Goal: Information Seeking & Learning: Learn about a topic

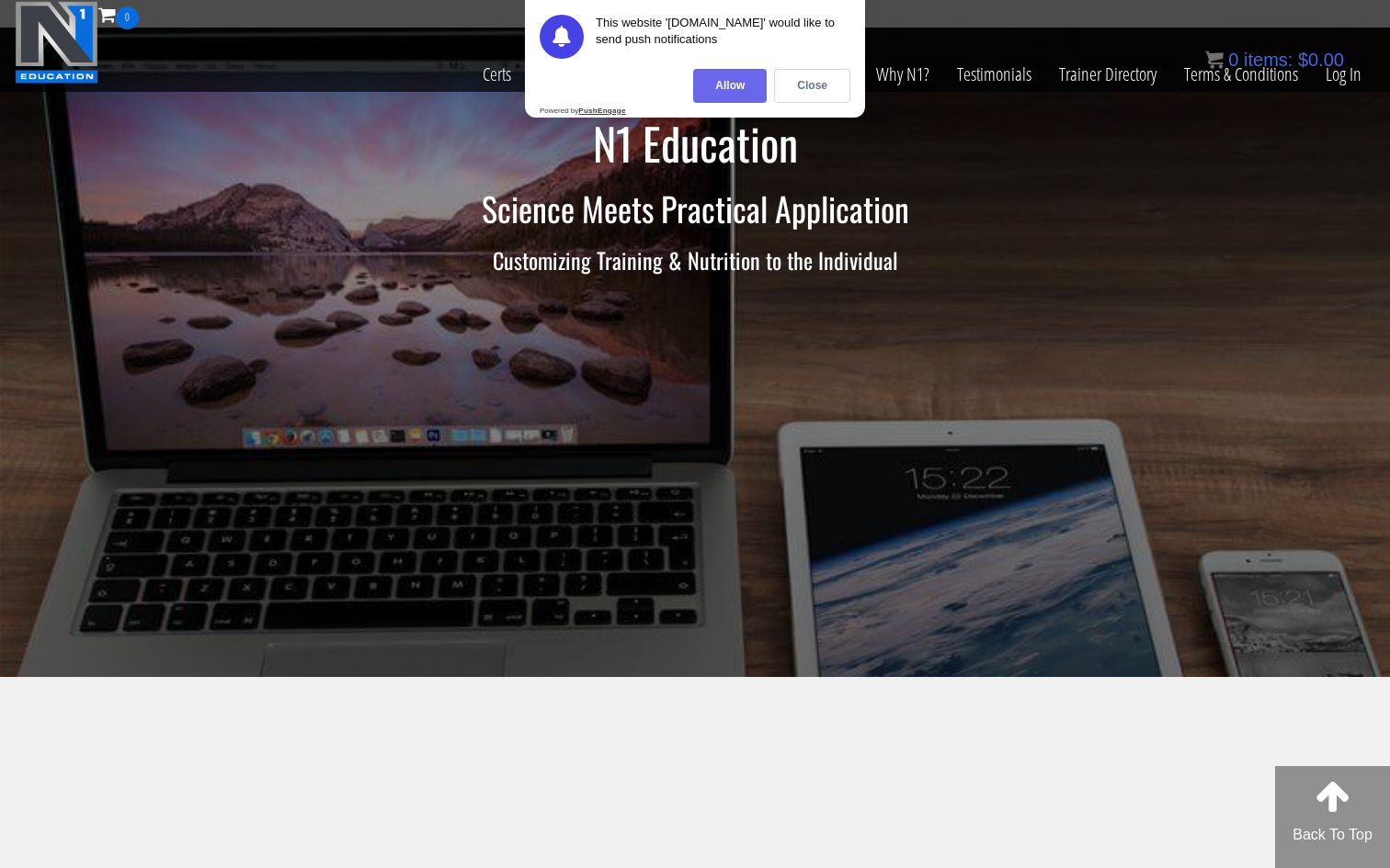
click at [748, 93] on div "Allow" at bounding box center [730, 86] width 73 height 34
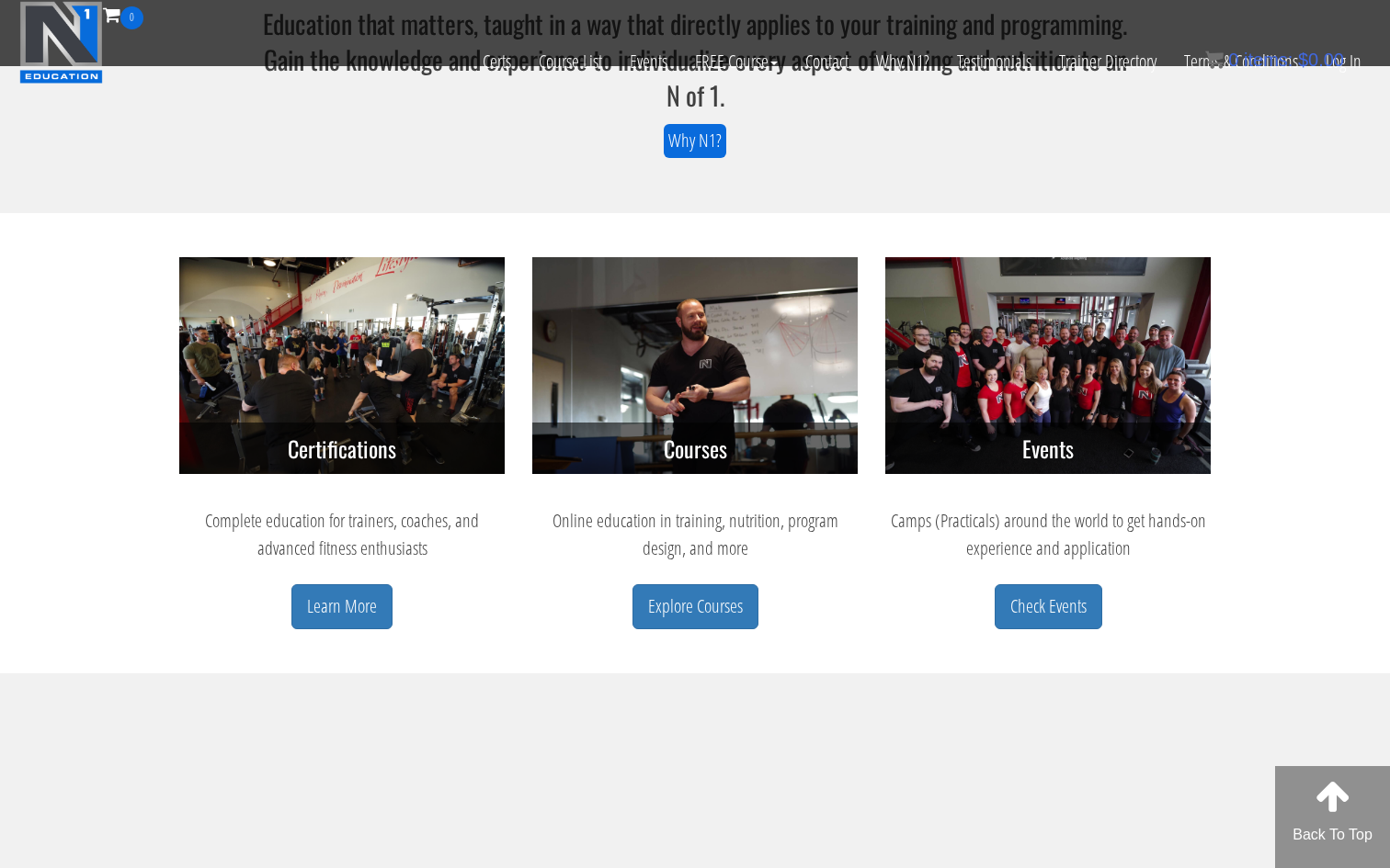
scroll to position [626, 0]
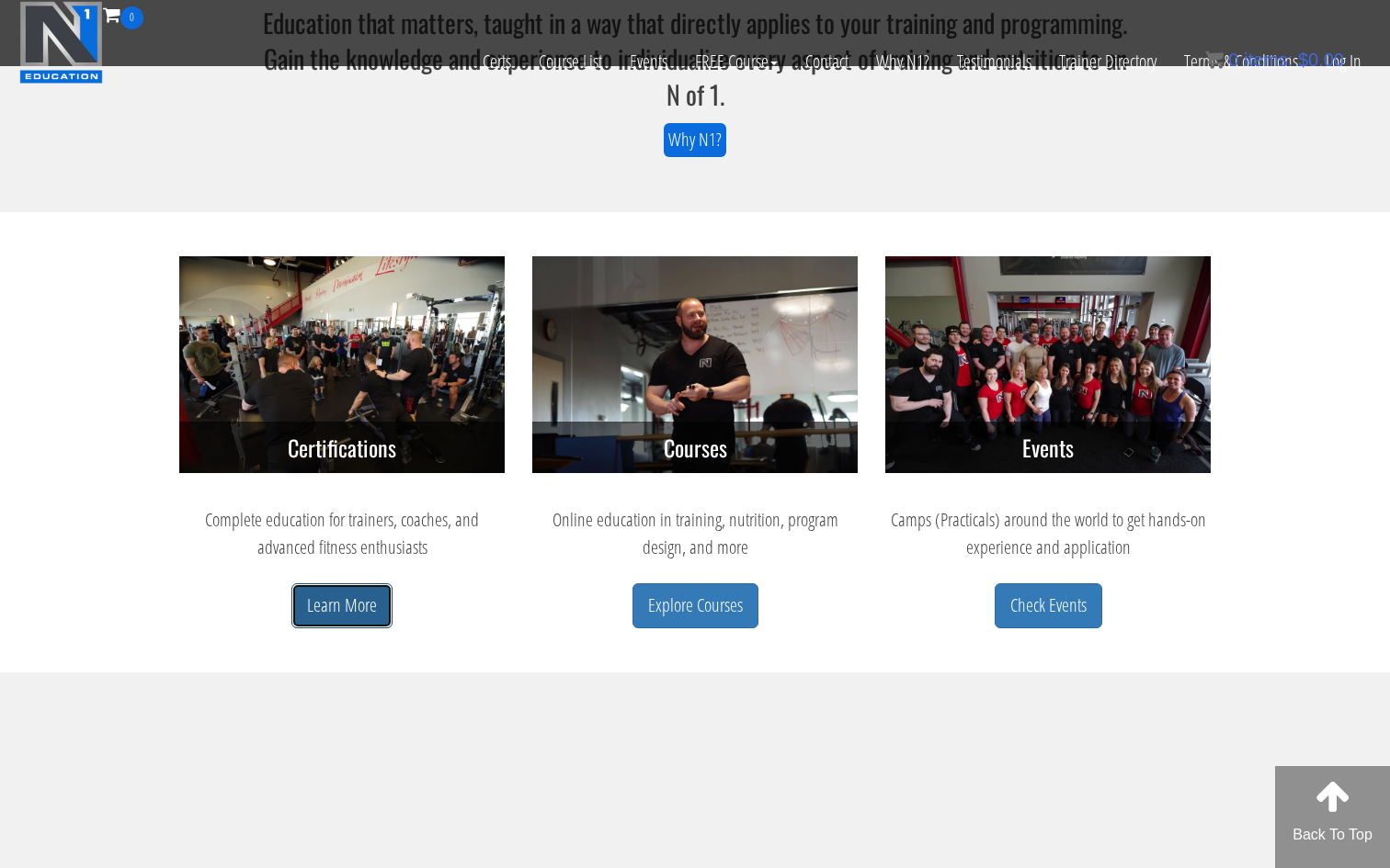
click at [356, 608] on link "Learn More" at bounding box center [342, 605] width 101 height 45
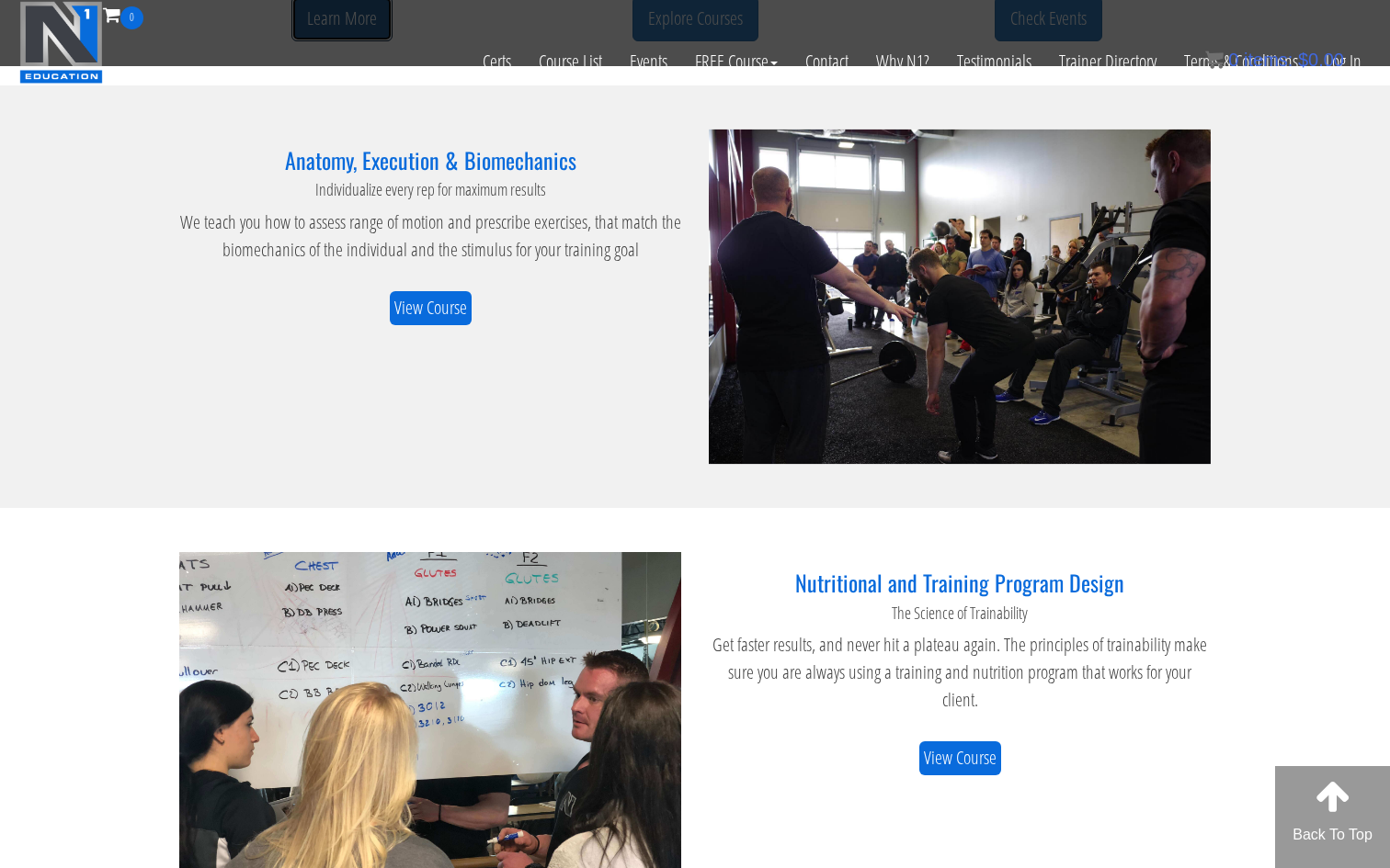
scroll to position [1203, 0]
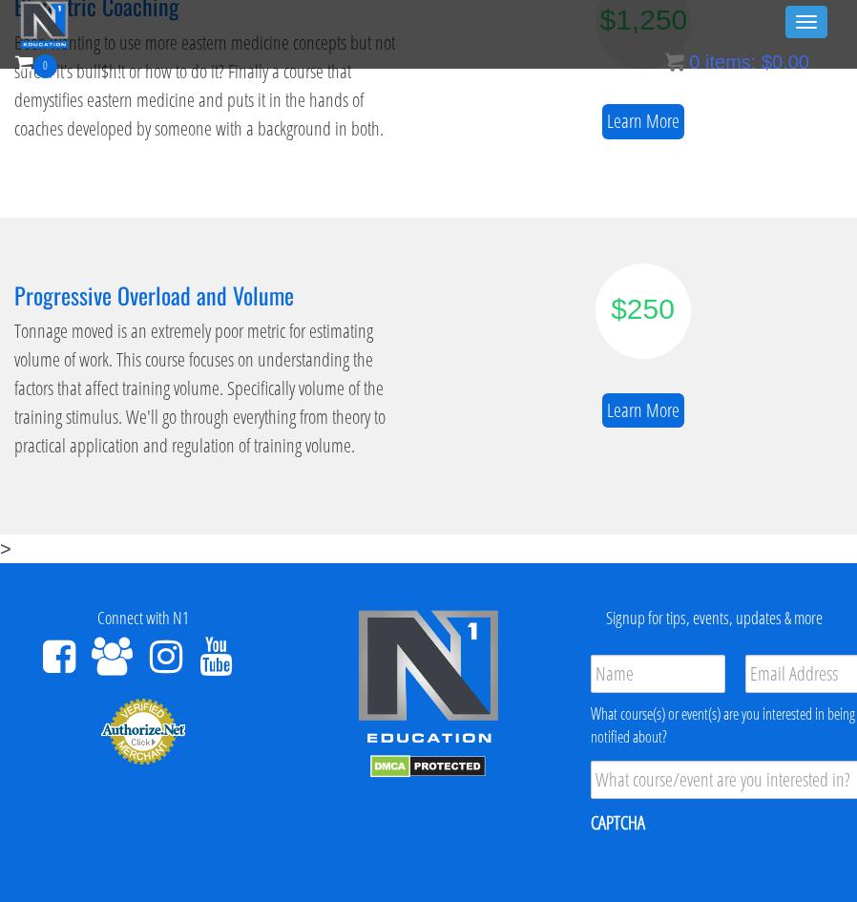
scroll to position [1676, 0]
